Goal: Information Seeking & Learning: Learn about a topic

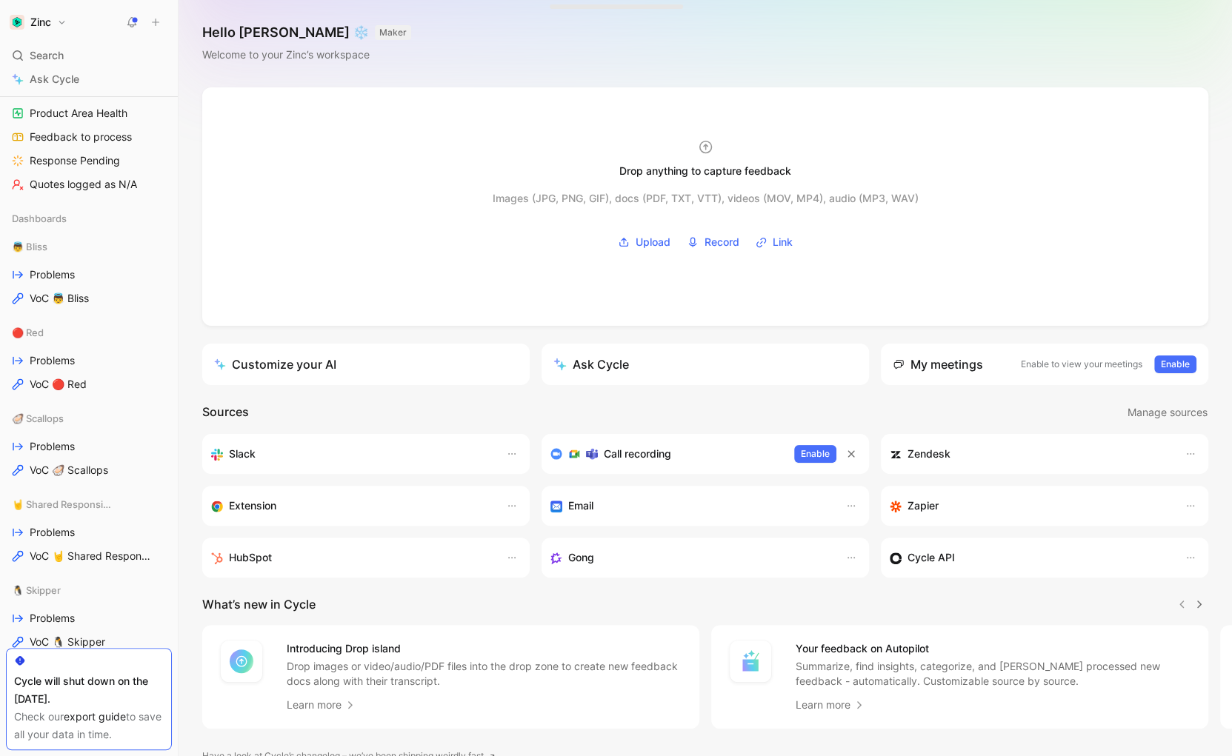
scroll to position [333, 0]
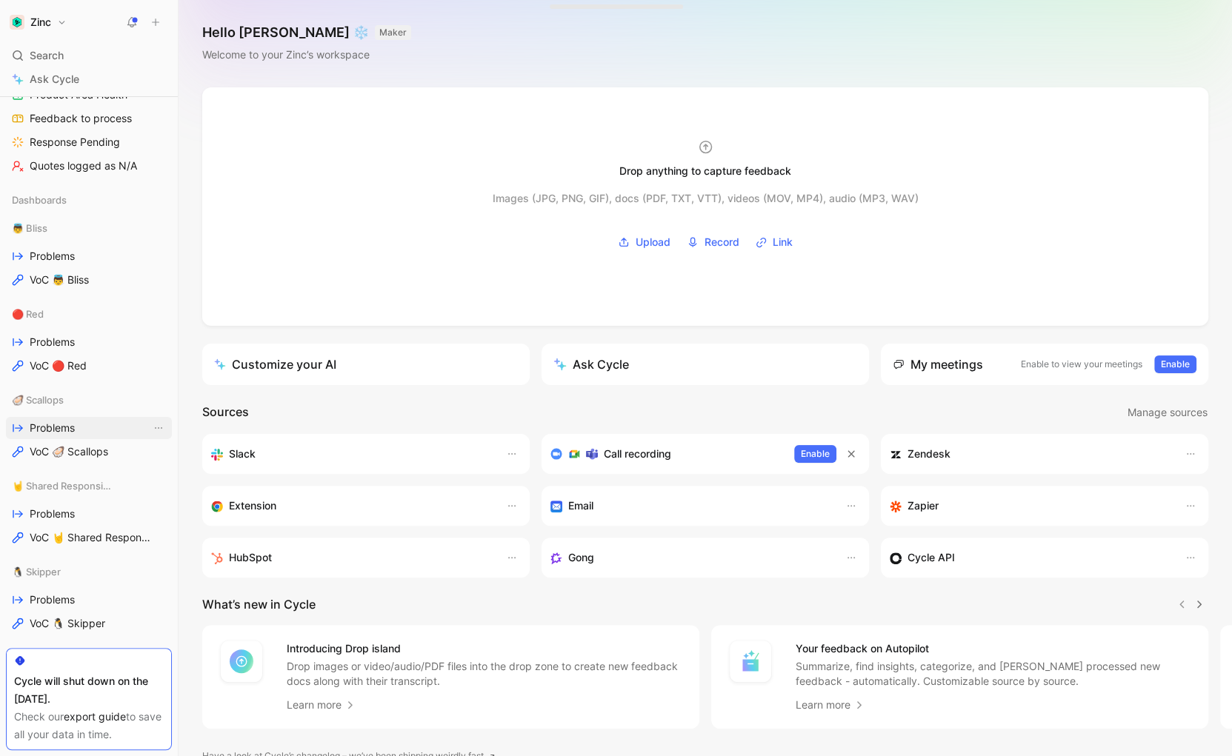
click at [47, 429] on span "Problems" at bounding box center [52, 428] width 45 height 15
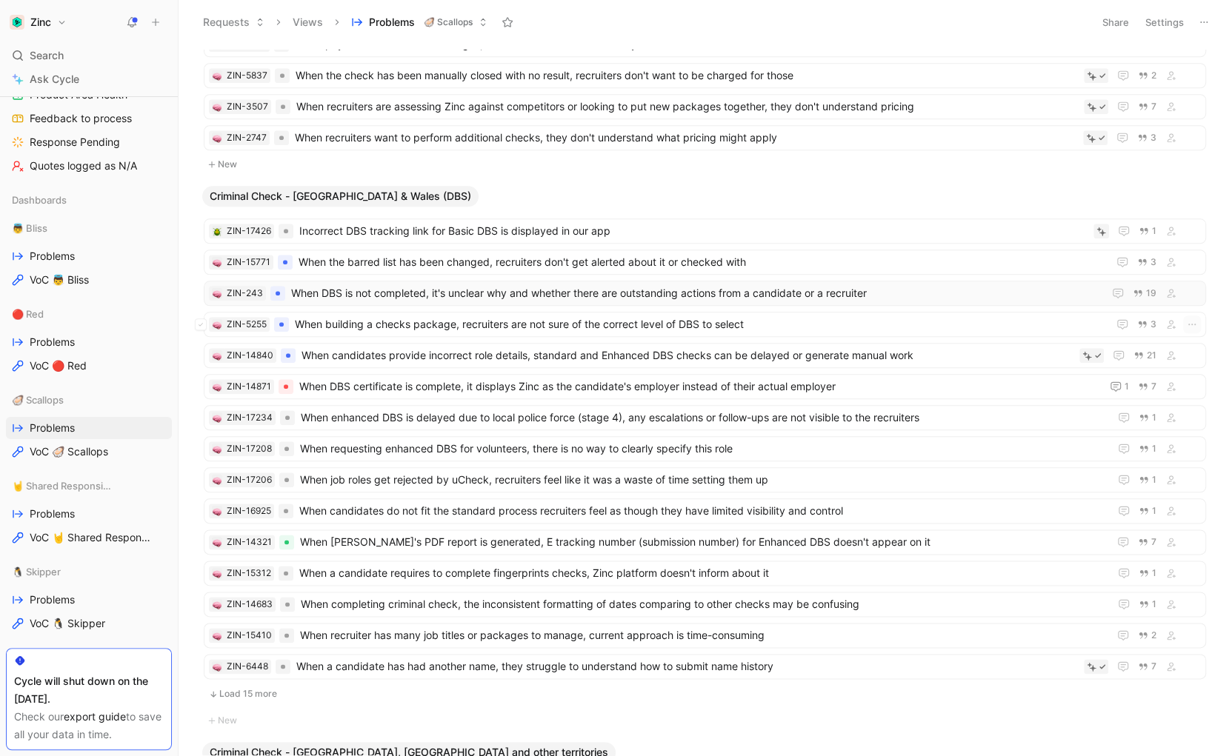
scroll to position [916, 0]
click at [238, 683] on button "Load 15 more" at bounding box center [705, 692] width 1002 height 18
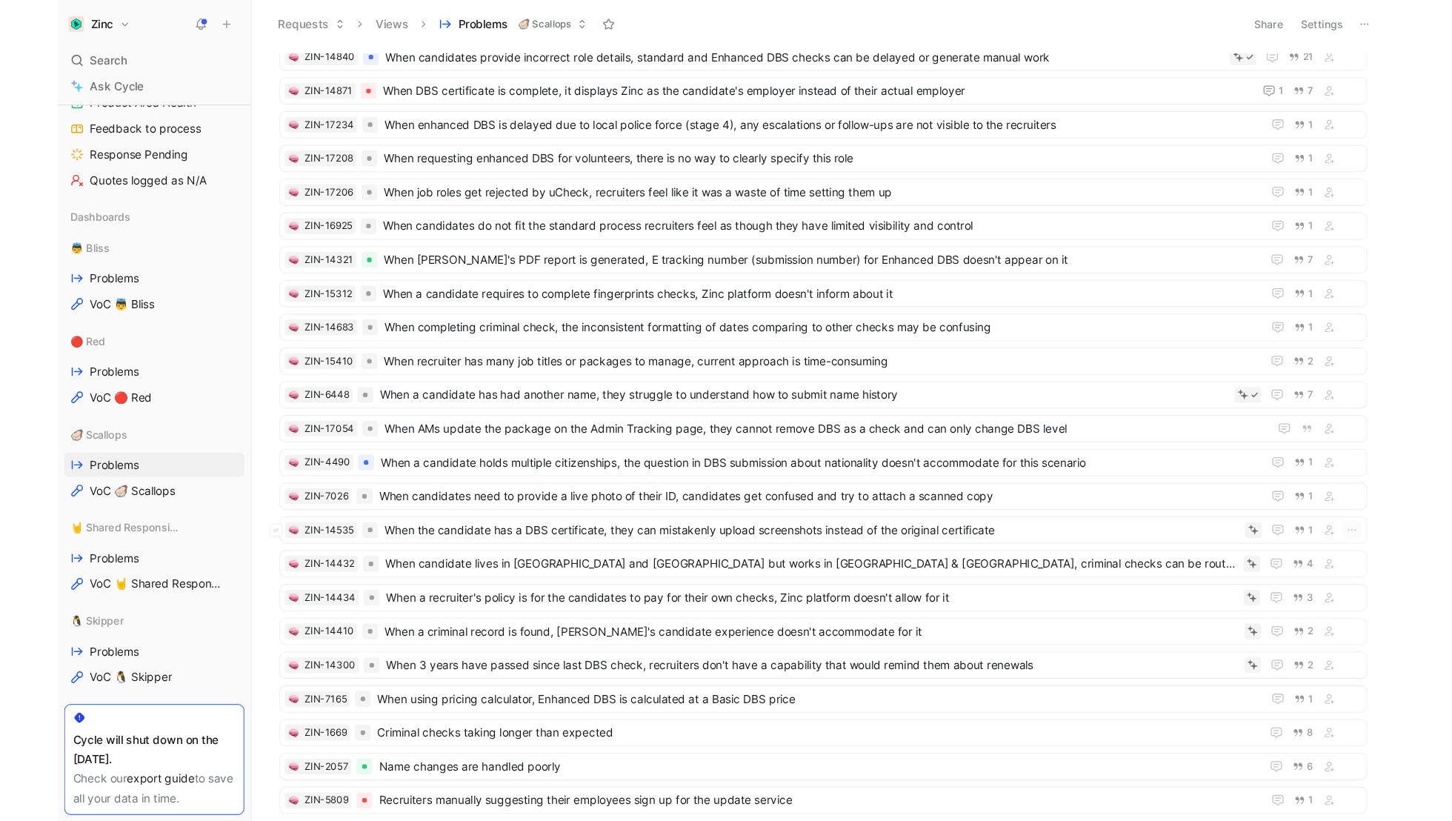
scroll to position [1290, 0]
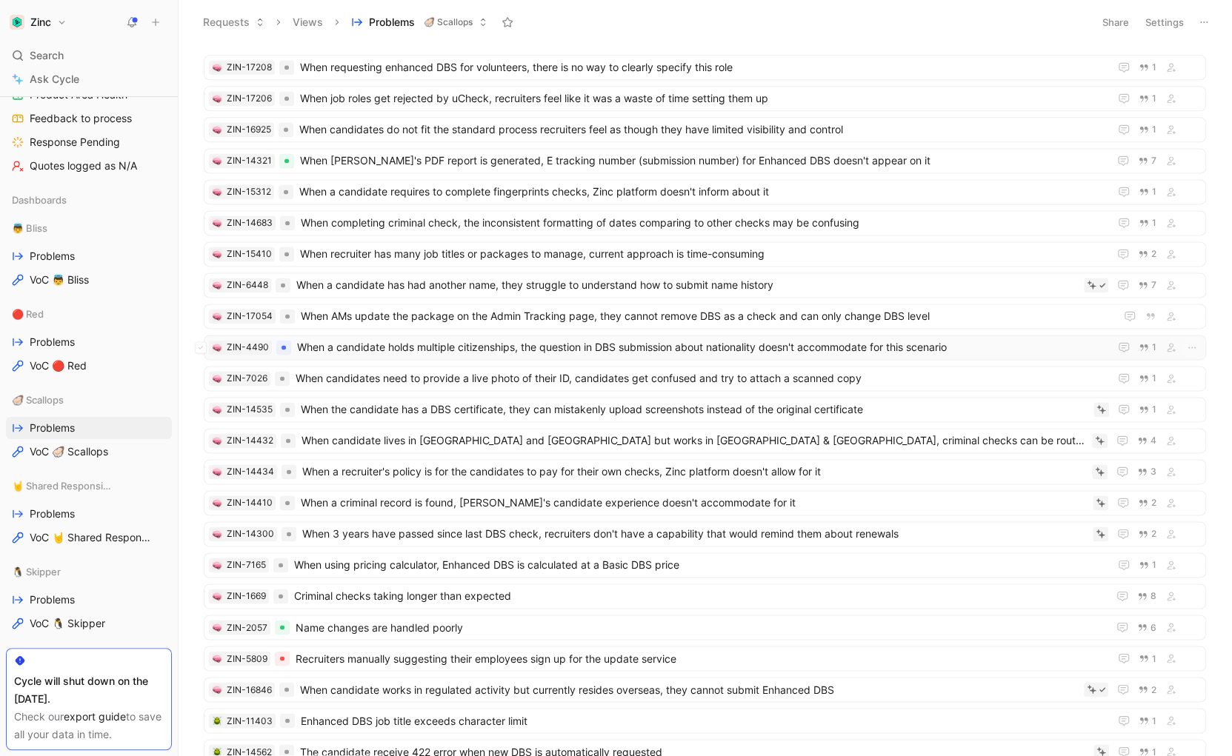
click at [401, 338] on span "When a candidate holds multiple citizenships, the question in DBS submission ab…" at bounding box center [700, 347] width 806 height 18
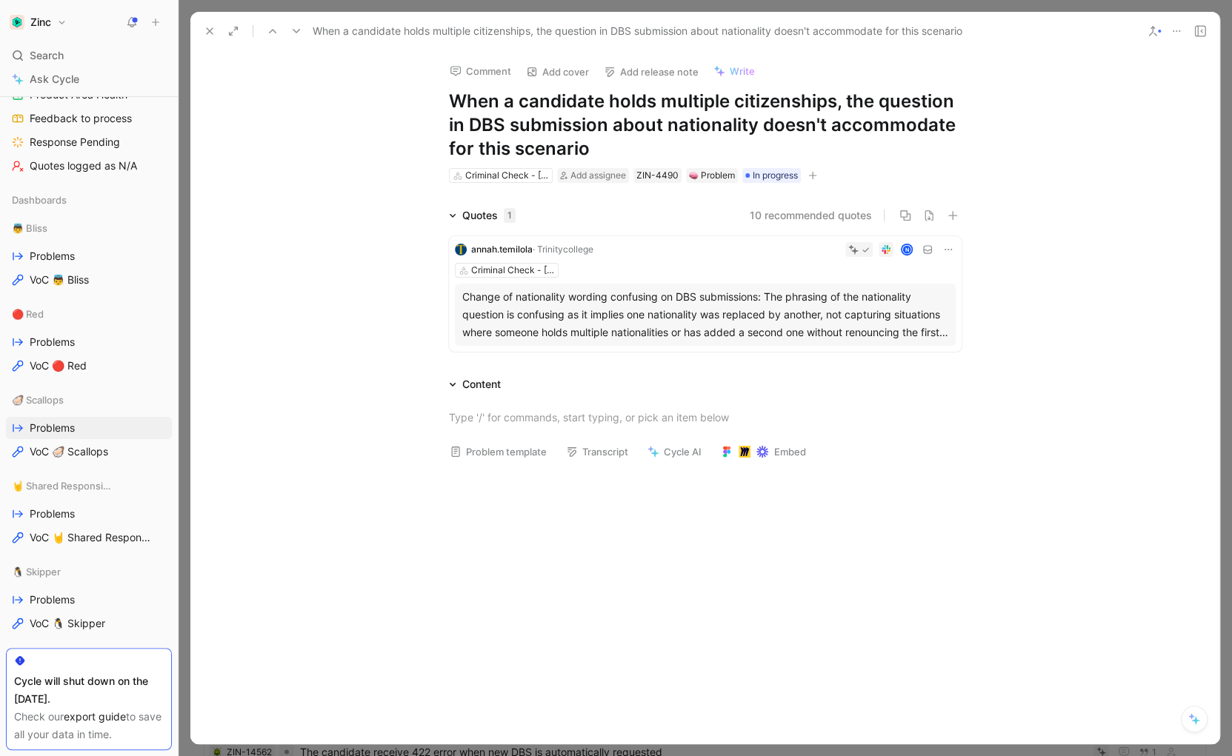
click at [712, 304] on div "Change of nationality wording confusing on DBS submissions: The phrasing of the…" at bounding box center [705, 314] width 486 height 53
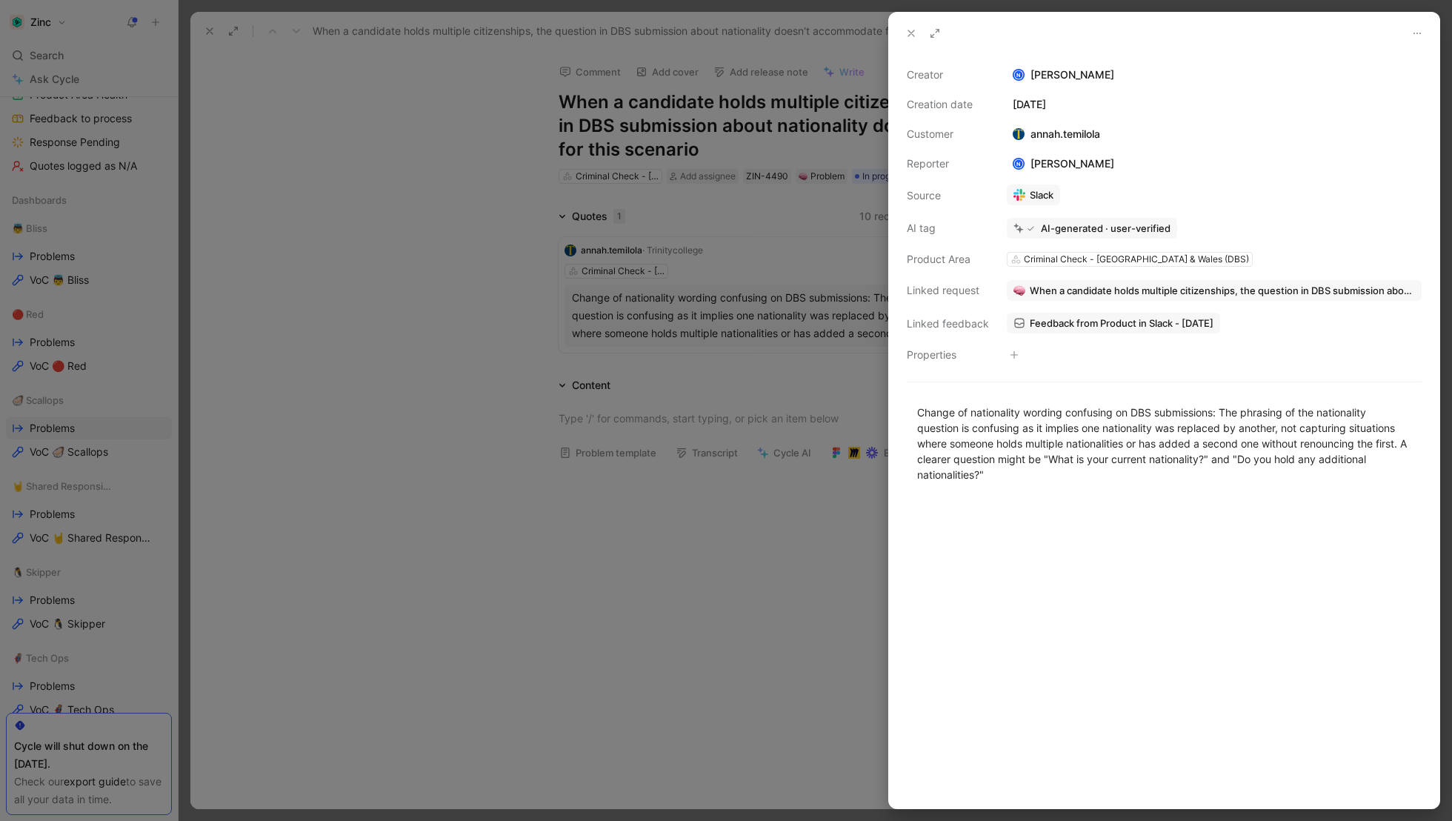
click at [351, 245] on div at bounding box center [726, 410] width 1452 height 821
